Goal: Information Seeking & Learning: Learn about a topic

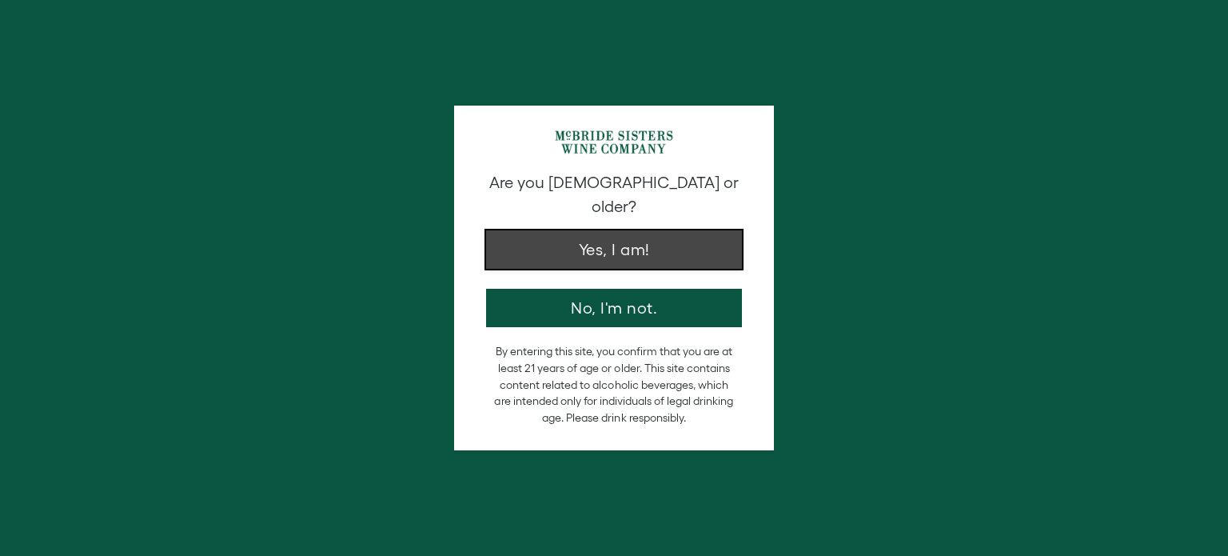
click at [677, 238] on button "Yes, I am!" at bounding box center [614, 249] width 256 height 38
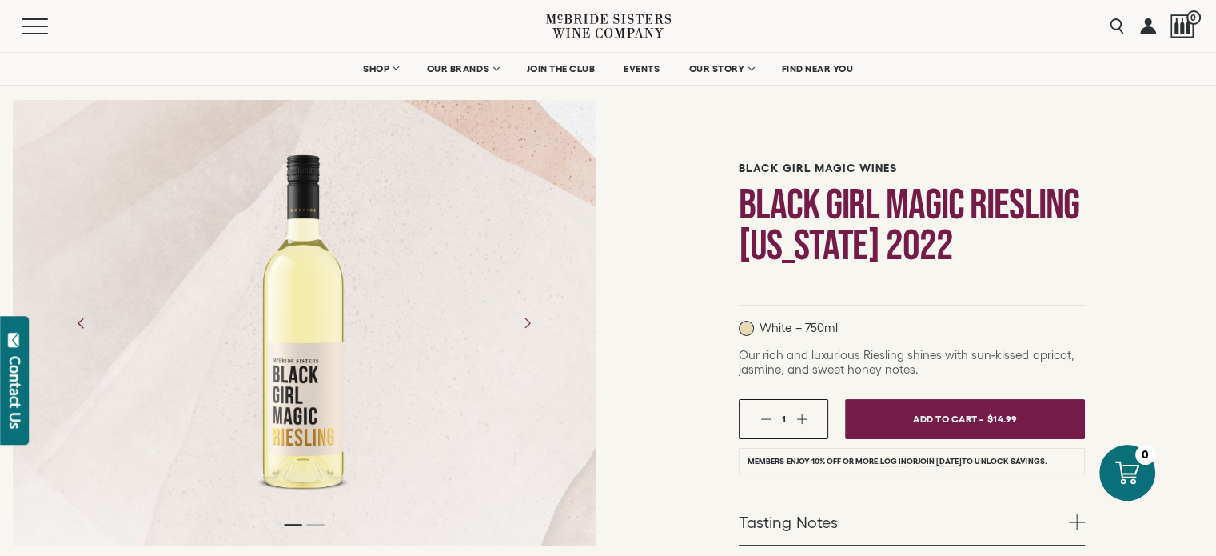
scroll to position [82, 0]
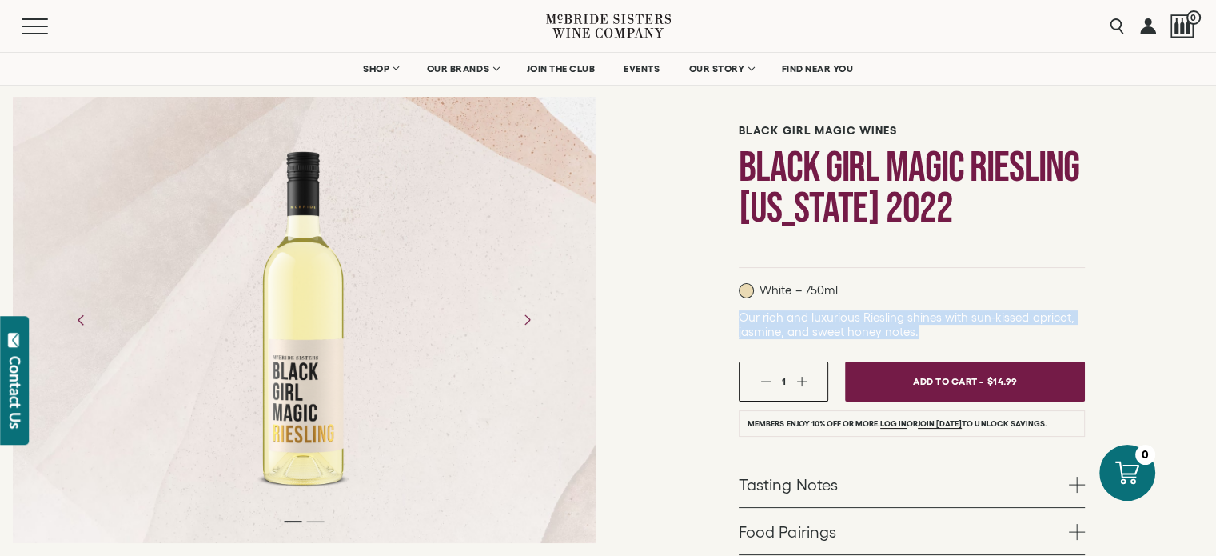
drag, startPoint x: 740, startPoint y: 313, endPoint x: 919, endPoint y: 332, distance: 179.4
click at [919, 332] on p "Our rich and luxurious Riesling shines with sun-kissed apricot, jasmine, and sw…" at bounding box center [912, 324] width 346 height 29
copy span "Our rich and luxurious Riesling shines with sun-kissed apricot, jasmine, and sw…"
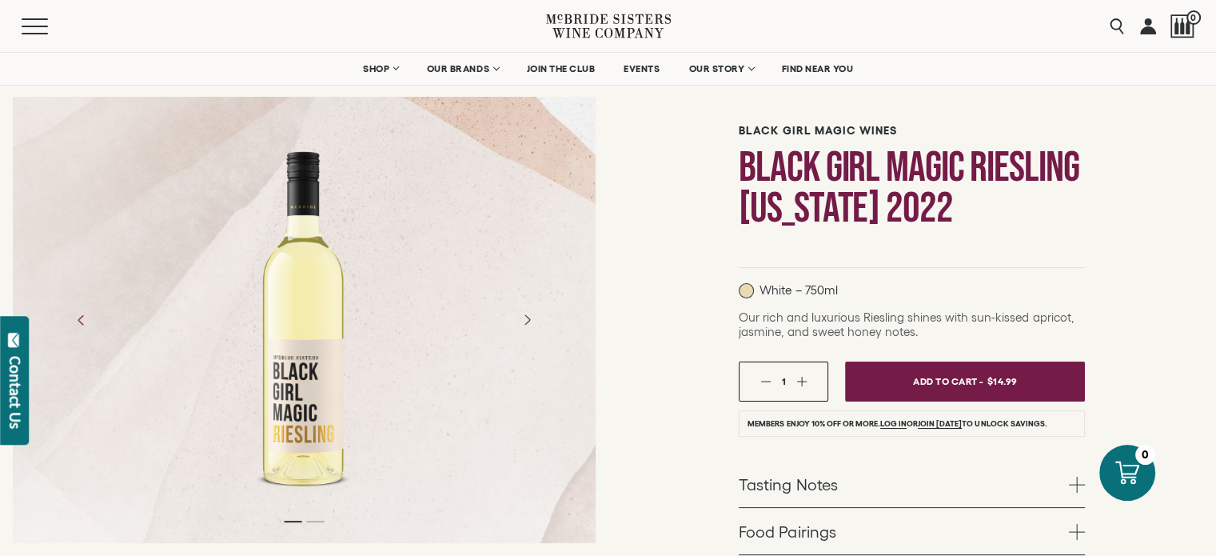
click at [661, 253] on div "Black Girl Magic Wines Black Girl Magic Riesling California 2022 White – 750ml …" at bounding box center [913, 436] width 609 height 772
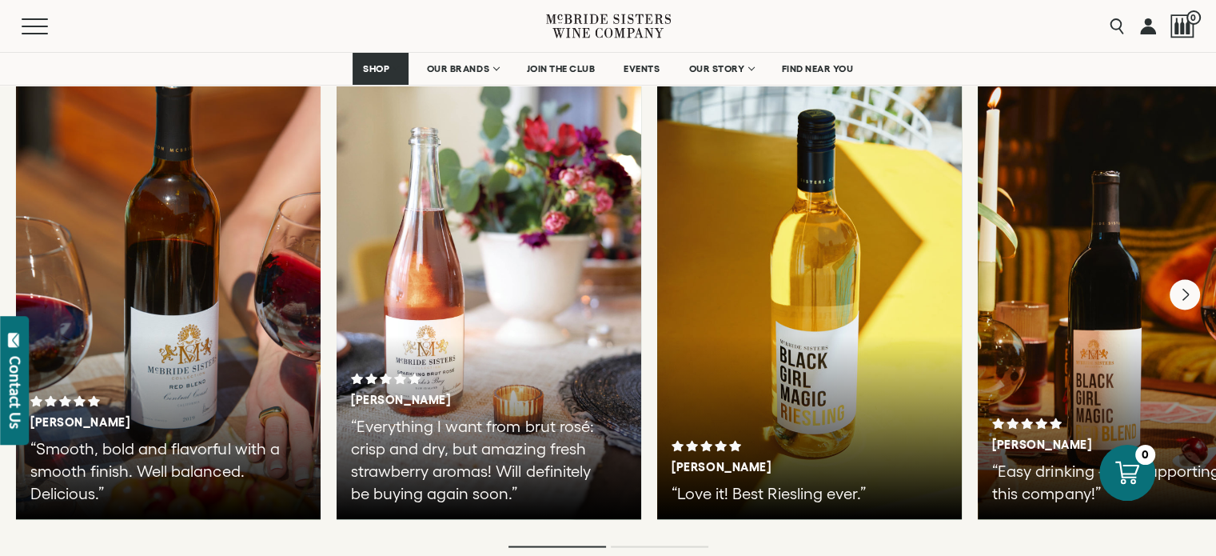
scroll to position [2820, 0]
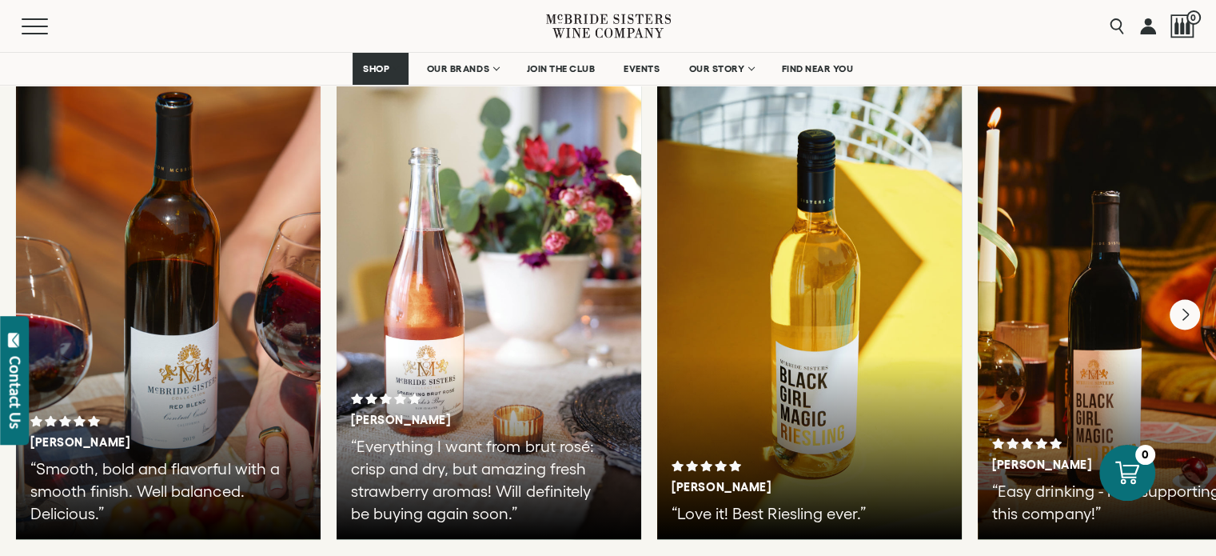
click at [858, 249] on div at bounding box center [809, 299] width 305 height 480
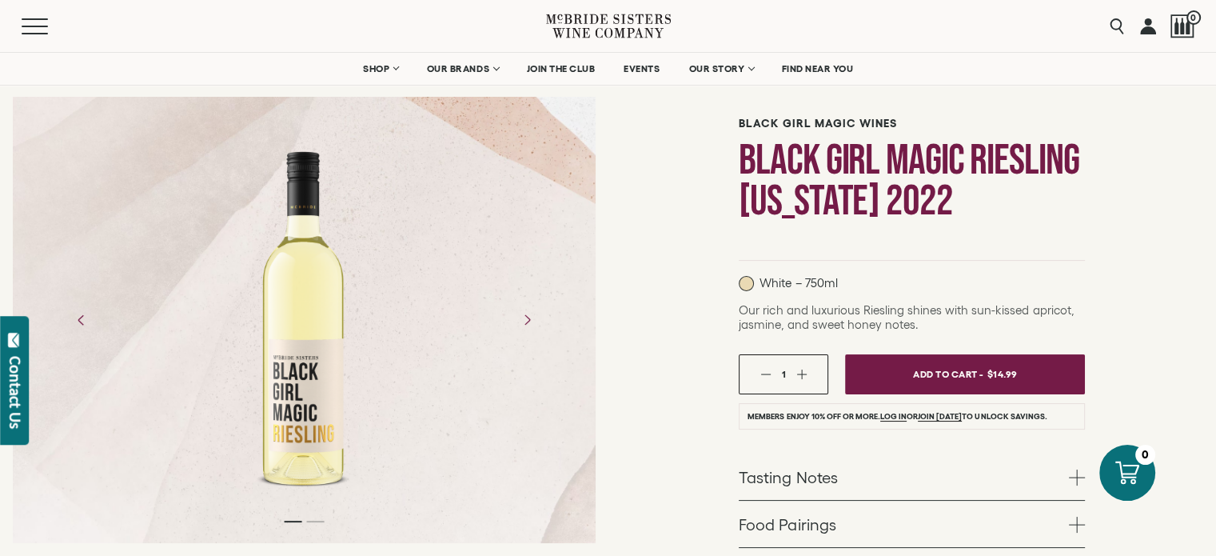
scroll to position [83, 0]
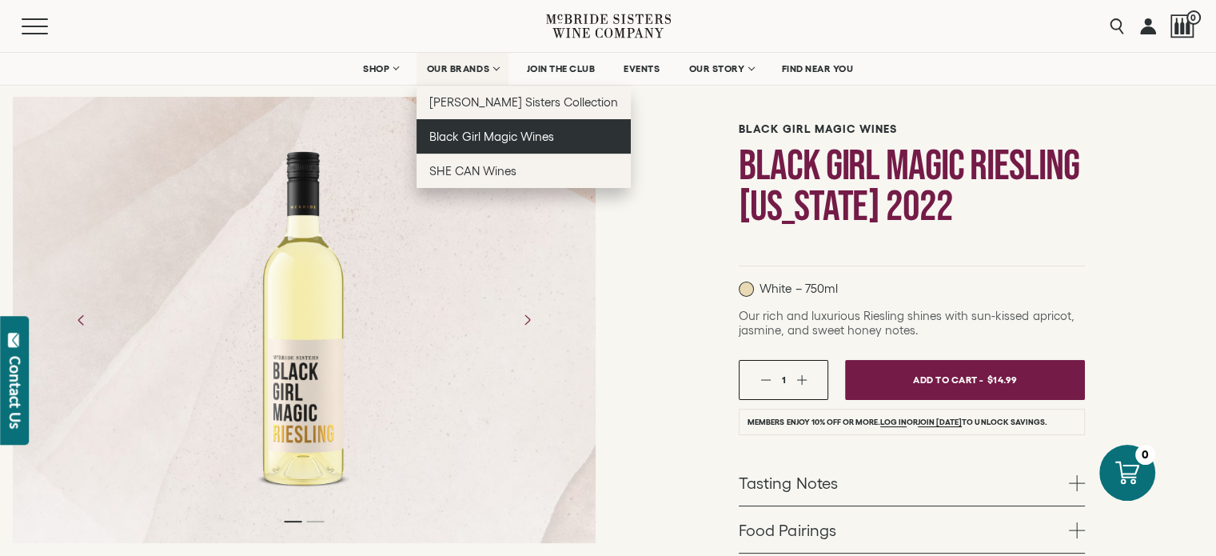
click at [497, 140] on span "Black Girl Magic Wines" at bounding box center [491, 137] width 125 height 14
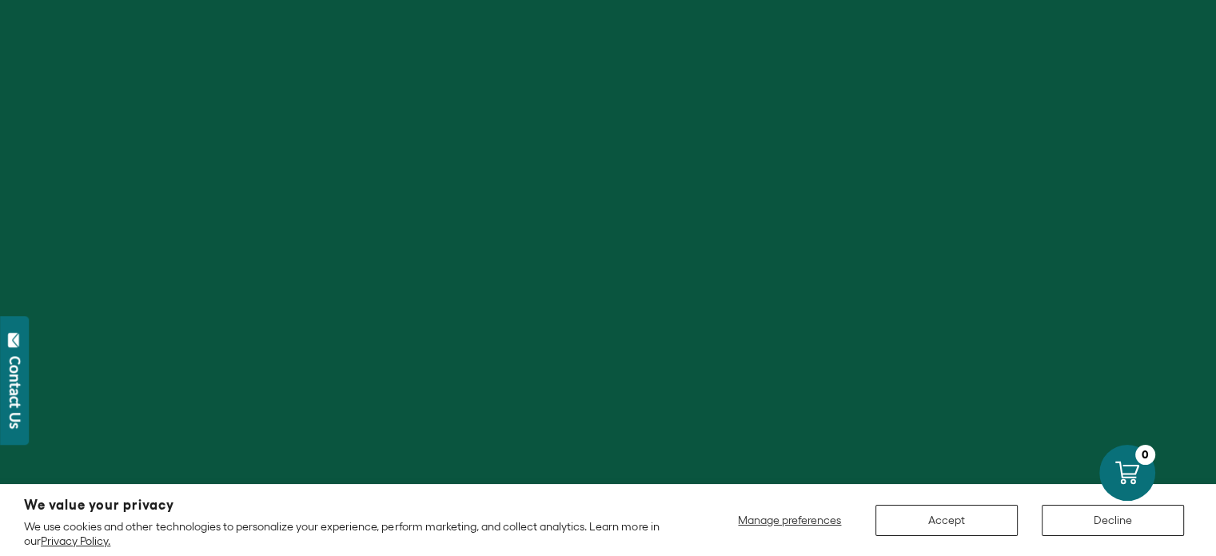
scroll to position [154, 0]
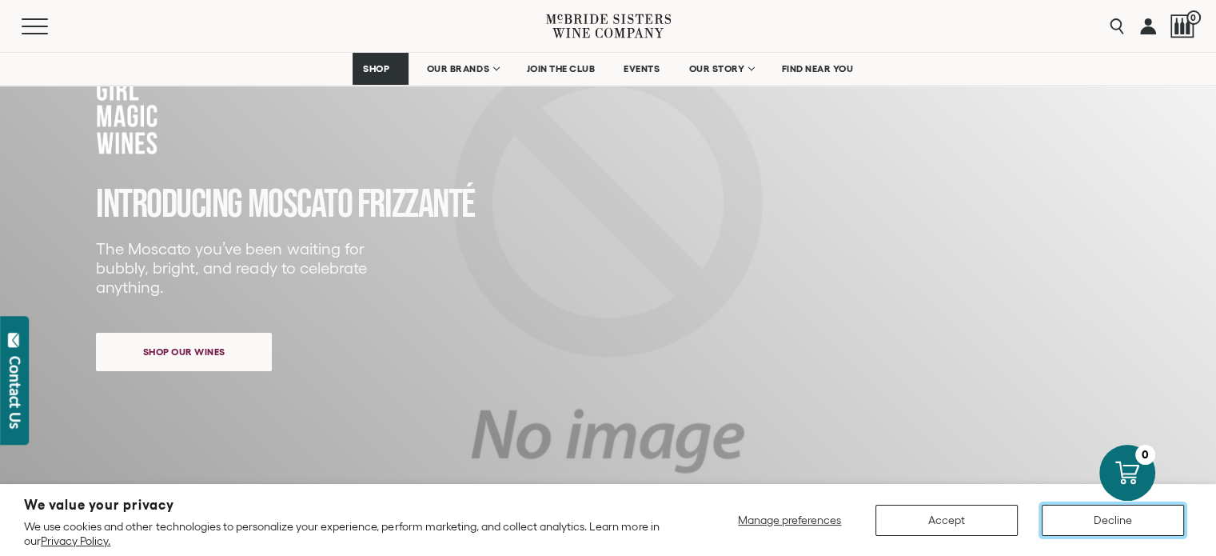
click at [1084, 519] on button "Decline" at bounding box center [1113, 520] width 142 height 31
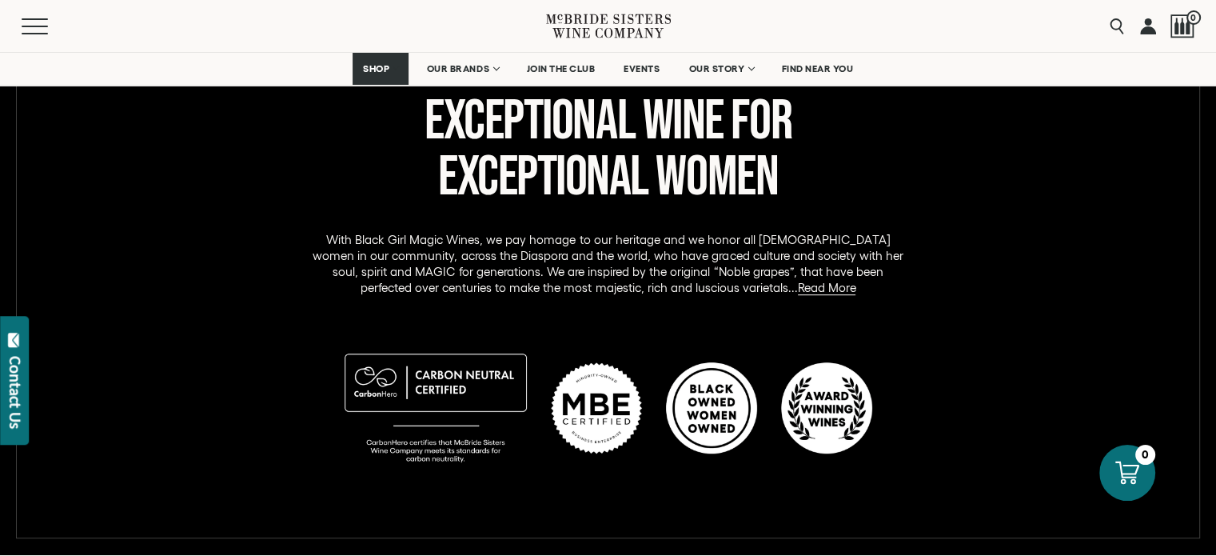
scroll to position [777, 0]
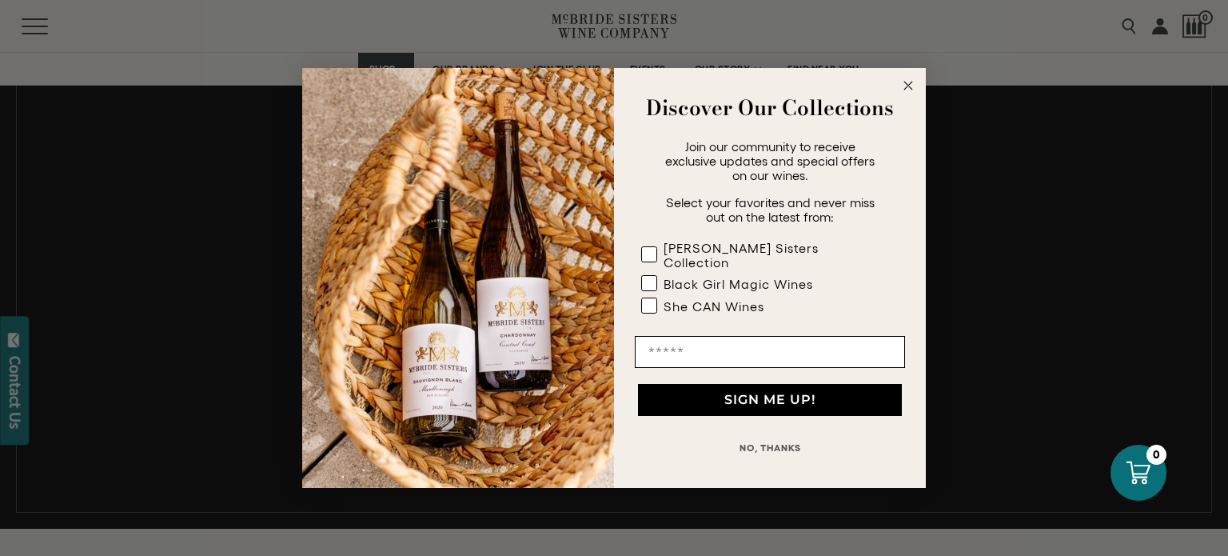
click at [595, 340] on img "POPUP Form" at bounding box center [458, 278] width 312 height 420
click at [764, 437] on button "NO, THANKS" at bounding box center [770, 448] width 270 height 32
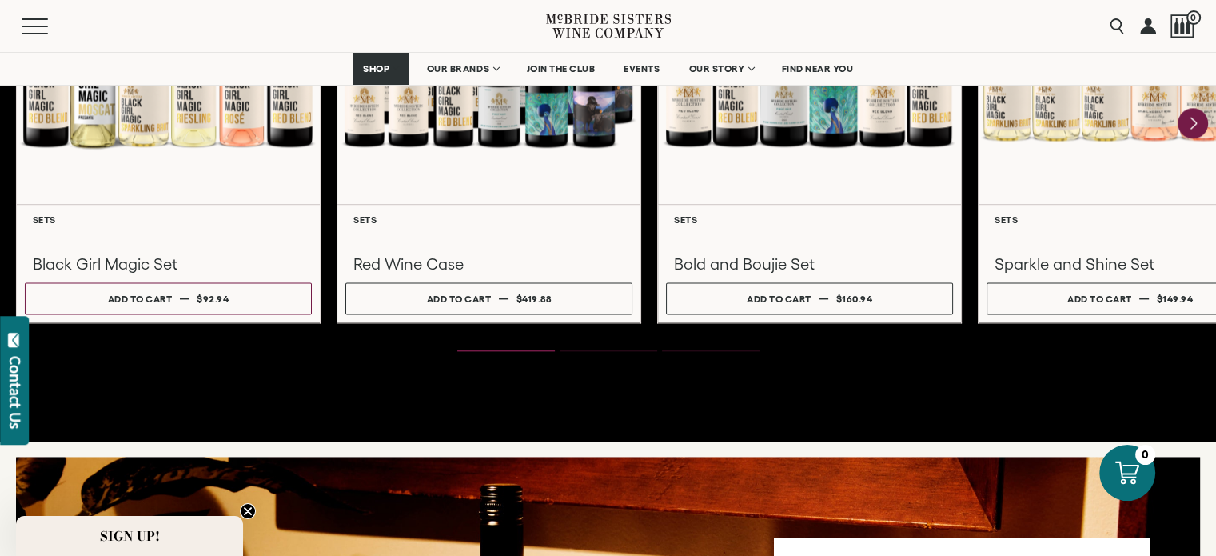
scroll to position [2319, 0]
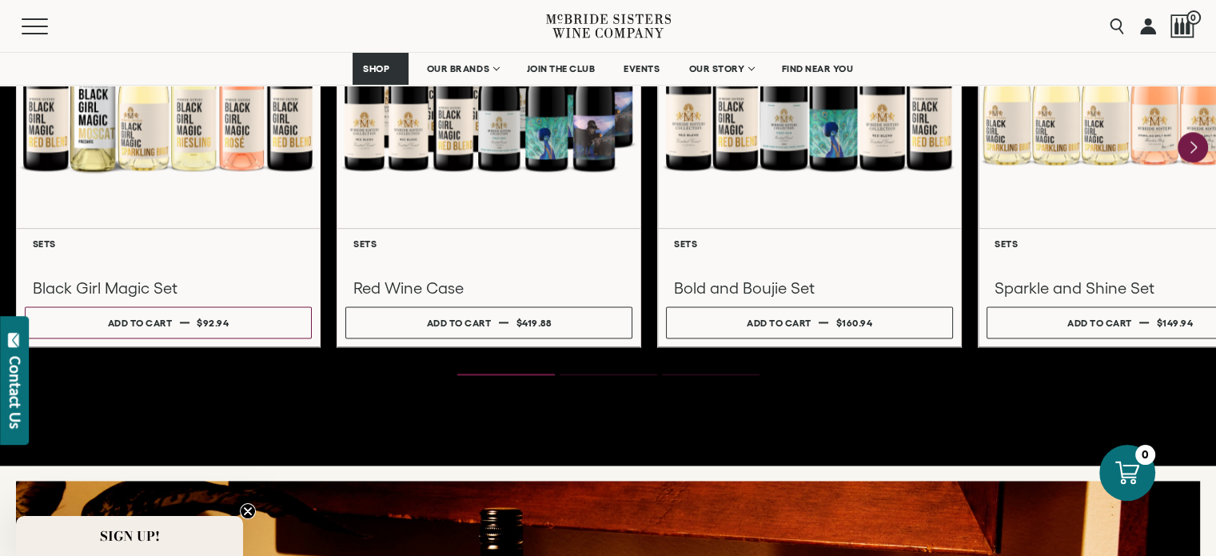
click at [243, 507] on circle "Close teaser" at bounding box center [248, 511] width 15 height 15
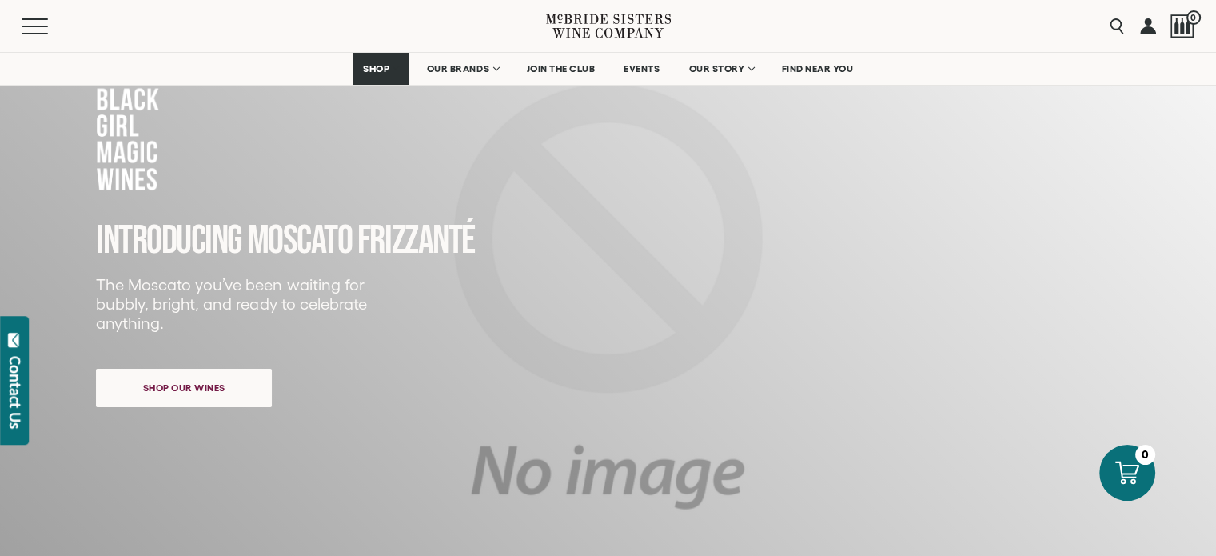
scroll to position [0, 0]
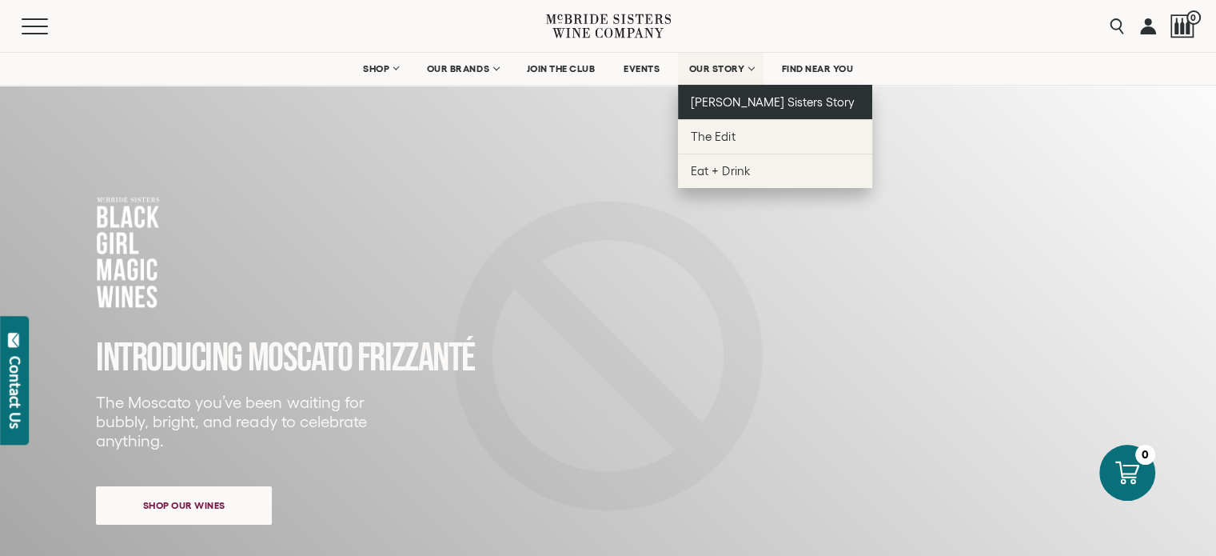
click at [728, 90] on link "[PERSON_NAME] Sisters Story" at bounding box center [775, 102] width 194 height 34
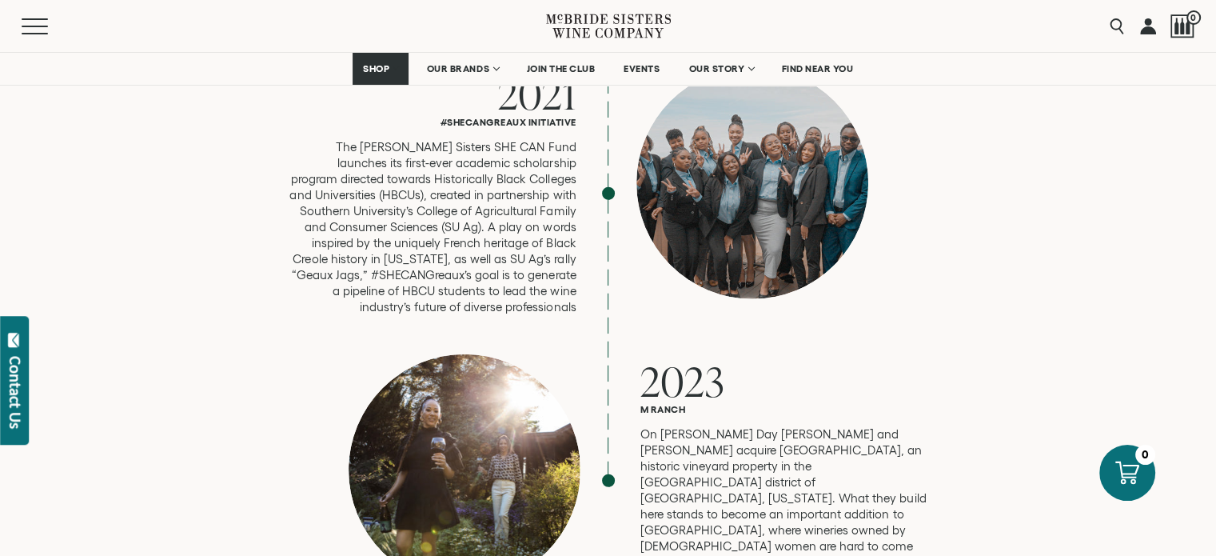
scroll to position [4213, 0]
click at [677, 353] on span "2023" at bounding box center [683, 380] width 85 height 55
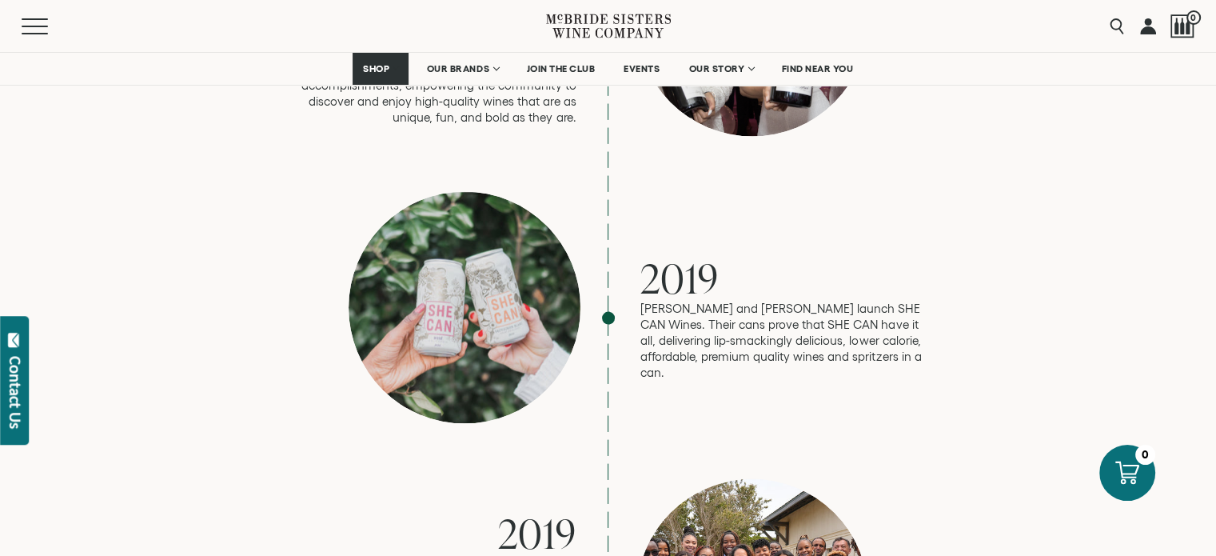
scroll to position [3220, 0]
